Goal: Information Seeking & Learning: Find specific fact

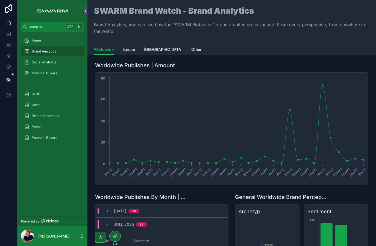
click at [55, 73] on span "Potential Buyers" at bounding box center [44, 73] width 25 height 4
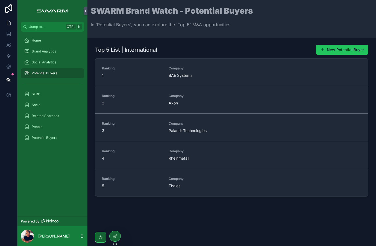
click at [194, 77] on span "BAE Systems" at bounding box center [199, 75] width 60 height 5
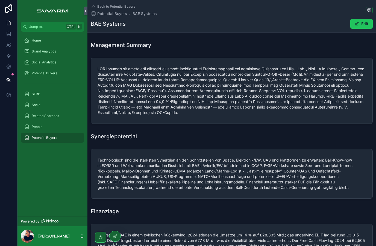
click at [31, 70] on div "Potential Buyers" at bounding box center [52, 73] width 57 height 9
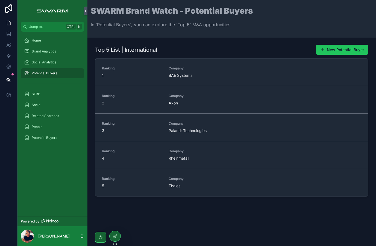
click at [212, 101] on span "Axon" at bounding box center [199, 102] width 60 height 5
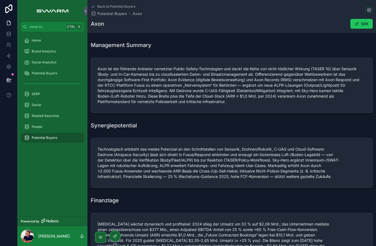
click at [31, 37] on div "Home" at bounding box center [52, 40] width 57 height 9
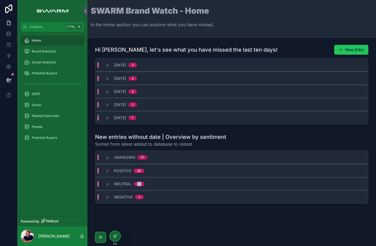
click at [277, 26] on div "SWARM Brand Watch - Home In the home section you can explore what you have miss…" at bounding box center [232, 19] width 282 height 25
click at [57, 54] on div "Brand Analytics" at bounding box center [52, 51] width 57 height 9
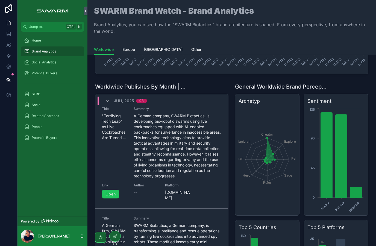
scroll to position [172, 0]
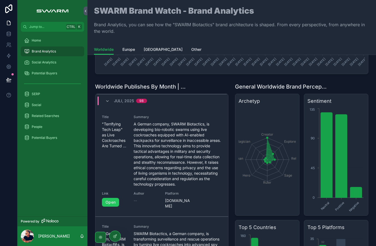
click at [115, 199] on link "Open" at bounding box center [110, 202] width 17 height 9
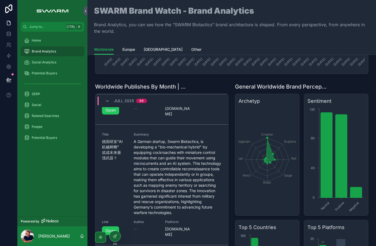
scroll to position [919, 0]
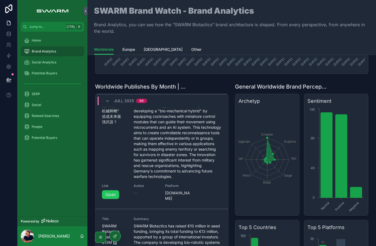
click at [115, 199] on link "Open" at bounding box center [110, 194] width 17 height 9
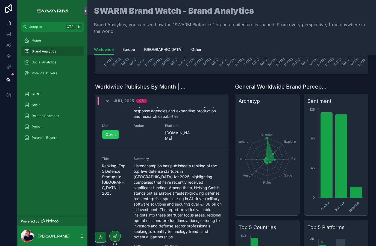
scroll to position [1087, 0]
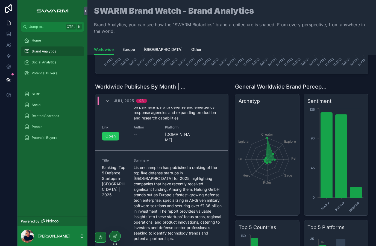
click at [56, 66] on div "Social Analytics" at bounding box center [52, 62] width 57 height 9
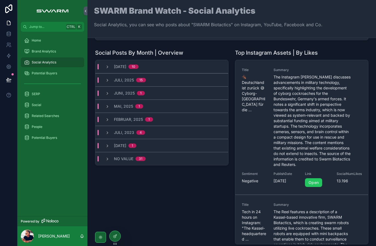
scroll to position [127, 0]
click at [321, 181] on link "Open" at bounding box center [313, 182] width 17 height 9
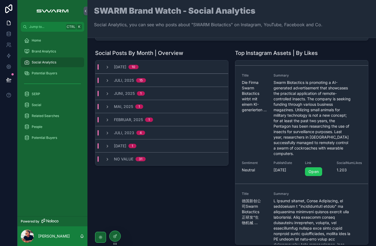
scroll to position [246, 0]
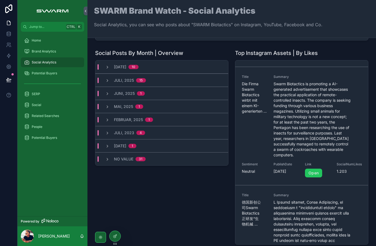
click at [313, 174] on link "Open" at bounding box center [313, 173] width 17 height 9
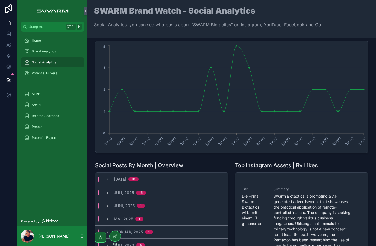
scroll to position [15, 0]
click at [109, 177] on icon "scrollable content" at bounding box center [107, 179] width 4 height 4
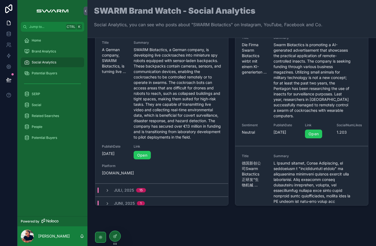
scroll to position [1046, 0]
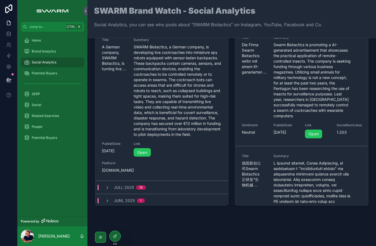
click at [179, 183] on div "[DATE] 15" at bounding box center [161, 187] width 133 height 13
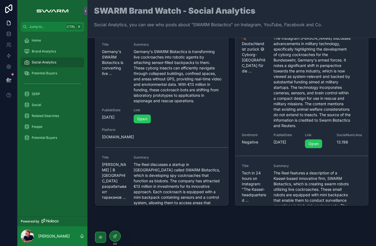
scroll to position [0, 0]
click at [58, 56] on link "Brand Analytics" at bounding box center [52, 51] width 63 height 10
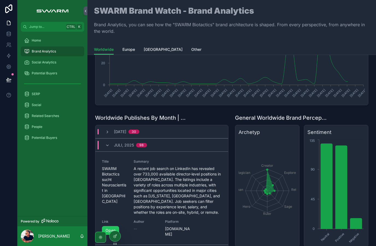
scroll to position [83, 0]
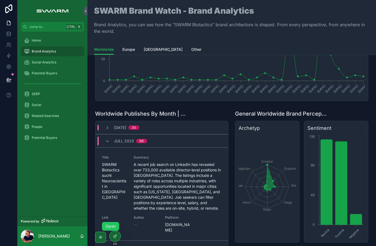
click at [155, 142] on div "[DATE] 98" at bounding box center [161, 140] width 133 height 13
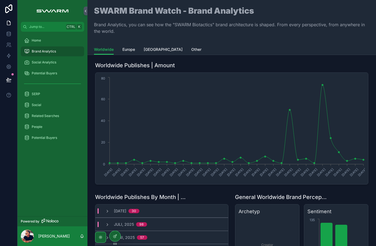
scroll to position [0, 0]
click at [55, 75] on span "Potential Buyers" at bounding box center [44, 73] width 25 height 4
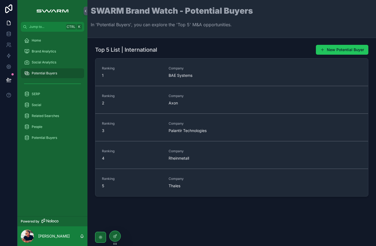
click at [188, 76] on span "BAE Systems" at bounding box center [199, 75] width 60 height 5
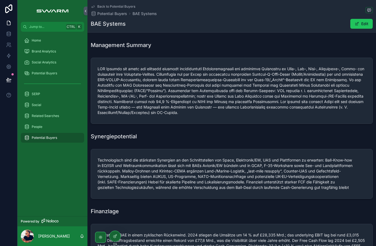
click at [48, 76] on div "Potential Buyers" at bounding box center [52, 73] width 57 height 9
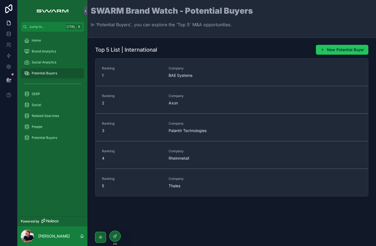
click at [48, 62] on span "Social Analytics" at bounding box center [44, 62] width 25 height 4
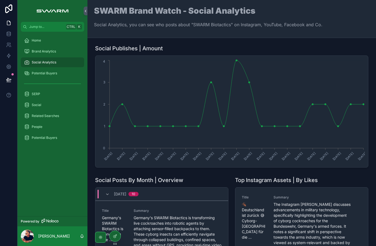
click at [54, 51] on span "Brand Analytics" at bounding box center [44, 51] width 24 height 4
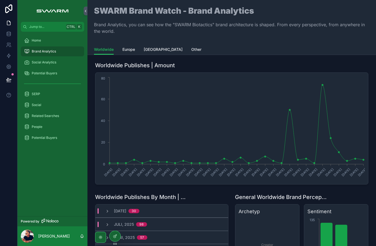
click at [52, 140] on div "Potential Buyers" at bounding box center [52, 137] width 57 height 9
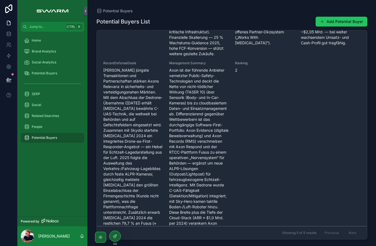
scroll to position [1472, 0]
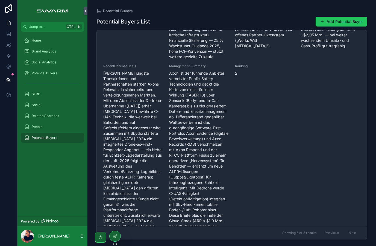
click at [49, 122] on div "People" at bounding box center [52, 126] width 57 height 9
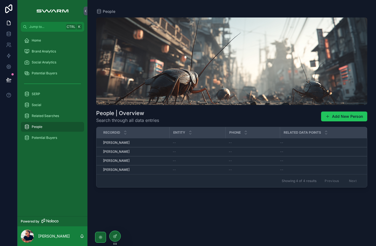
click at [55, 118] on div "Related Searches" at bounding box center [52, 115] width 57 height 9
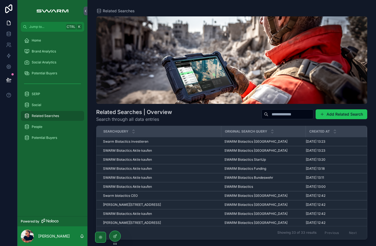
click at [39, 94] on span "SERP" at bounding box center [36, 94] width 8 height 4
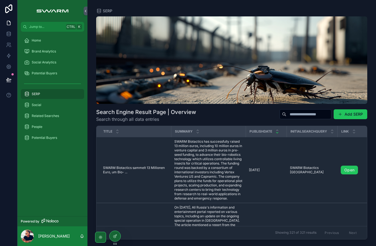
click at [304, 115] on input "scrollable content" at bounding box center [308, 114] width 45 height 8
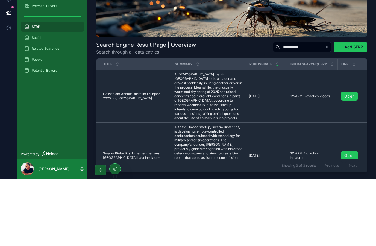
type input "**********"
click at [361, 137] on td "Open" at bounding box center [357, 163] width 41 height 53
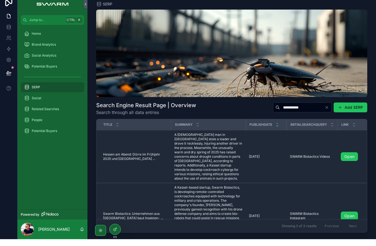
click at [352, 159] on link "Open" at bounding box center [349, 163] width 17 height 9
click at [314, 110] on input "**********" at bounding box center [302, 114] width 45 height 8
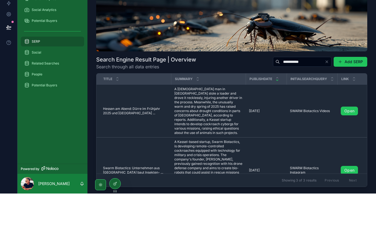
click at [324, 112] on icon "Clear" at bounding box center [326, 114] width 4 height 4
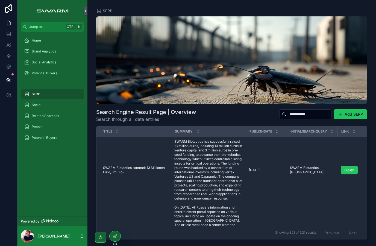
click at [302, 110] on input "**********" at bounding box center [308, 114] width 45 height 8
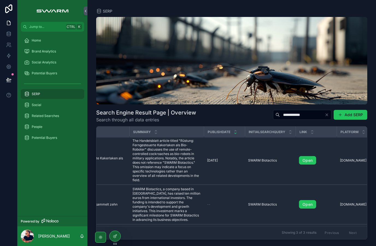
scroll to position [1, 43]
type input "**********"
click at [303, 156] on link "Open" at bounding box center [305, 160] width 17 height 9
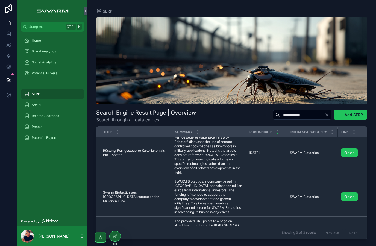
scroll to position [9, 0]
click at [45, 47] on div "Brand Analytics" at bounding box center [52, 51] width 57 height 9
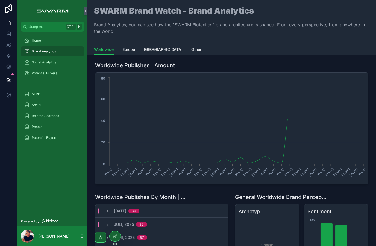
click at [45, 43] on div "Home" at bounding box center [52, 40] width 57 height 9
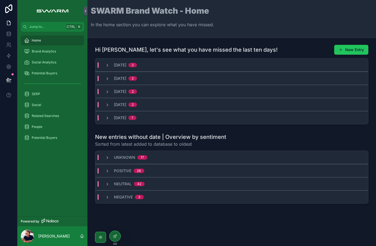
scroll to position [22, 0]
click at [55, 49] on span "Brand Analytics" at bounding box center [44, 51] width 24 height 4
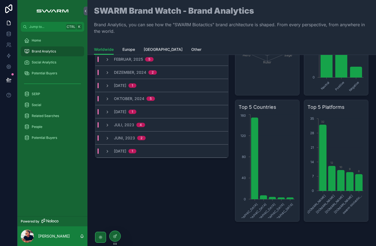
scroll to position [230, 0]
click at [57, 90] on div "SERP" at bounding box center [52, 94] width 57 height 9
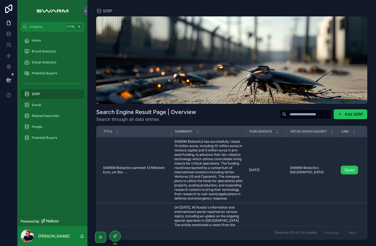
click at [48, 36] on div "Home" at bounding box center [52, 40] width 57 height 9
